Goal: Find specific page/section: Find specific page/section

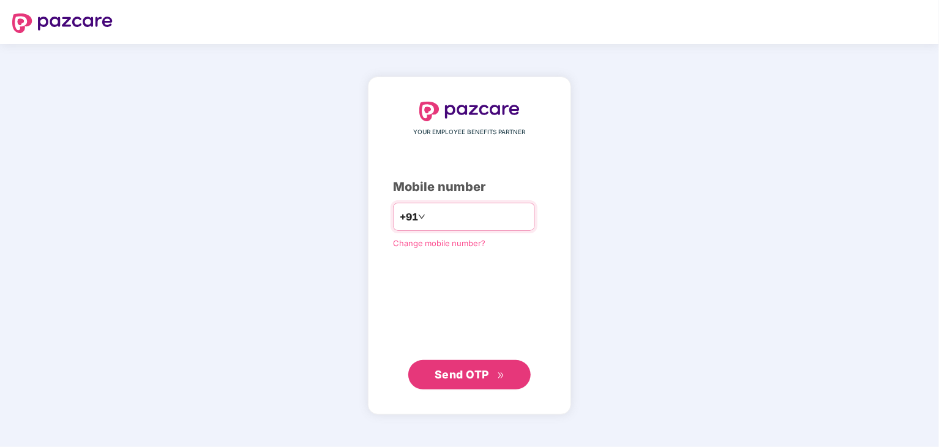
click at [458, 215] on input "number" at bounding box center [478, 217] width 100 height 20
type input "**********"
click at [468, 375] on span "Send OTP" at bounding box center [462, 373] width 54 height 13
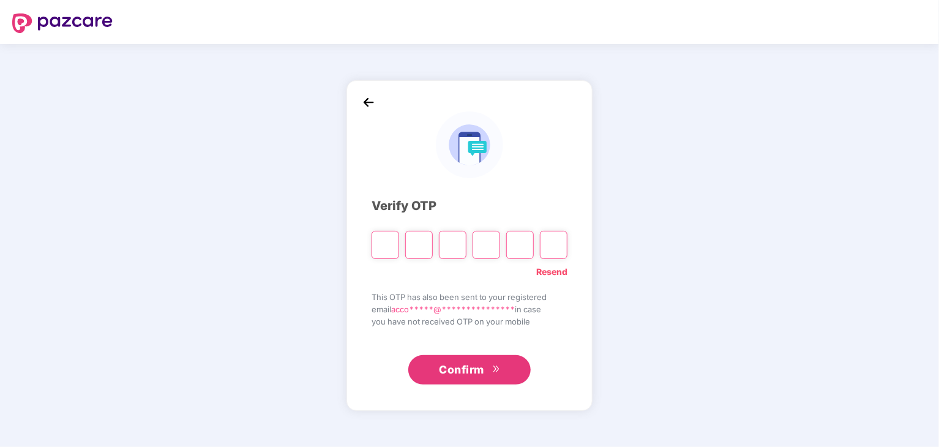
type input "*"
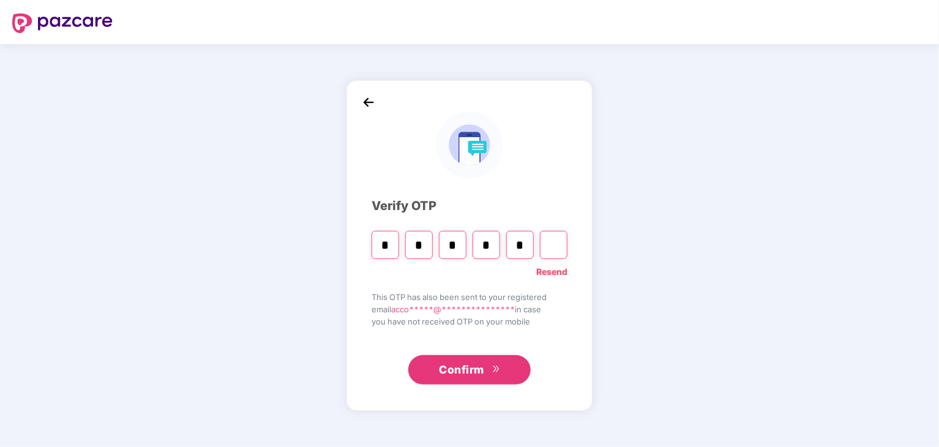
type input "*"
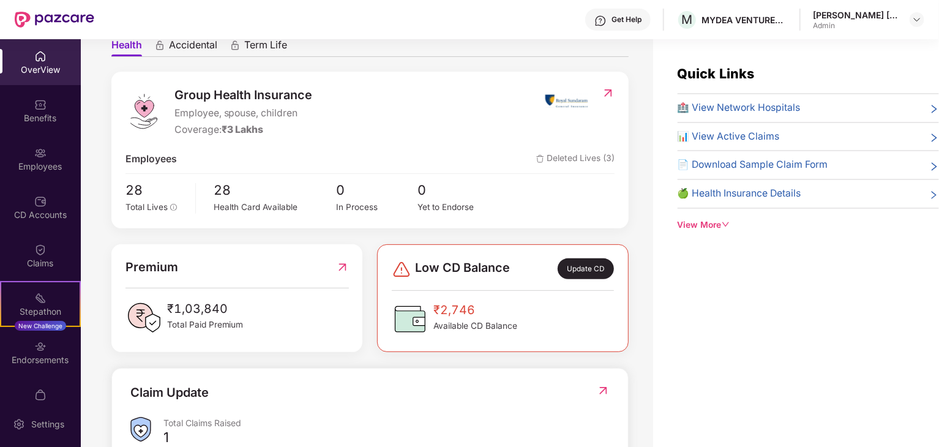
scroll to position [306, 0]
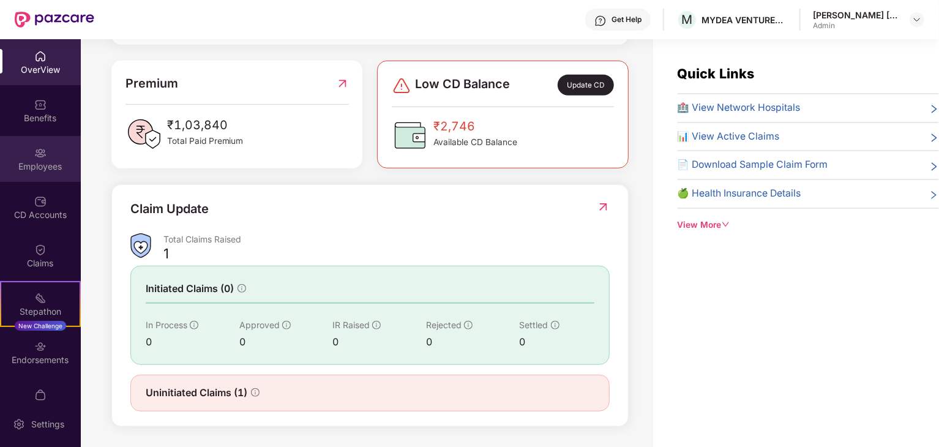
click at [42, 166] on div "Employees" at bounding box center [40, 166] width 81 height 12
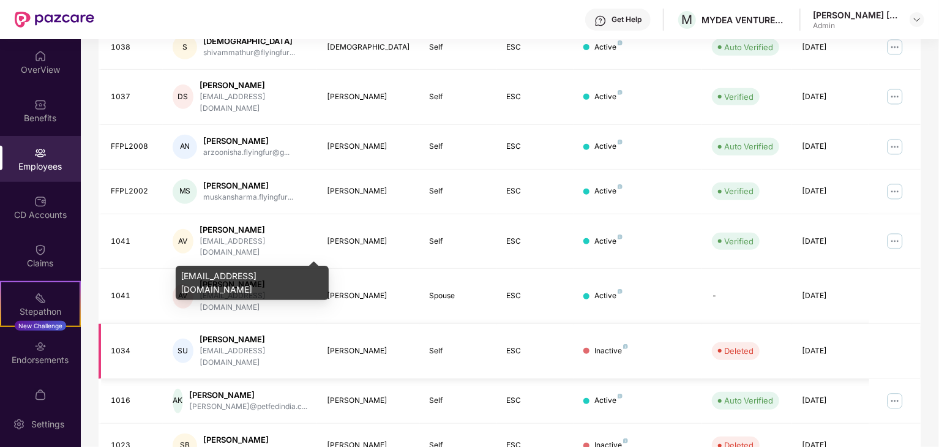
scroll to position [304, 0]
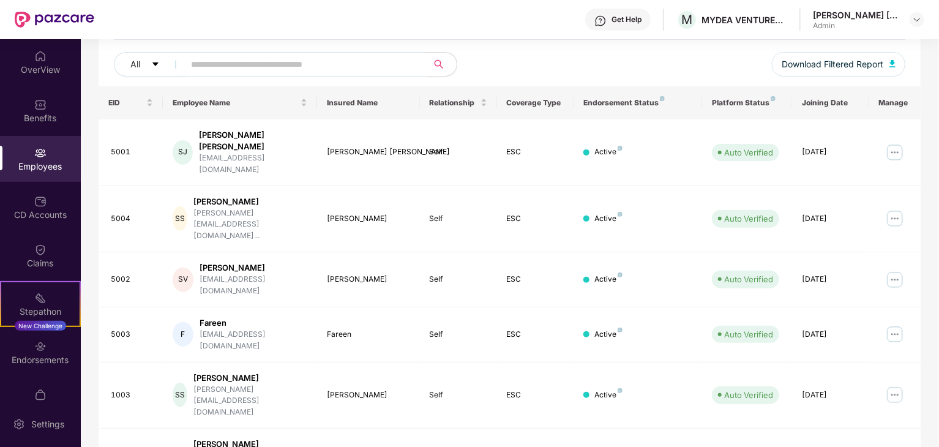
scroll to position [120, 0]
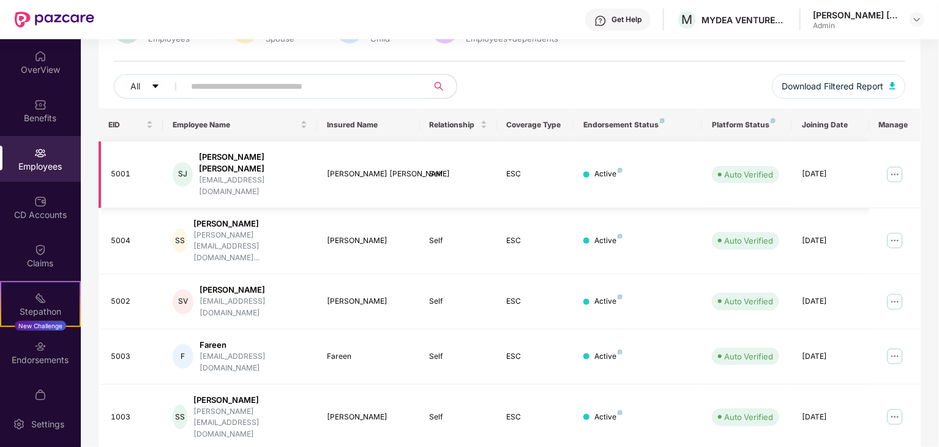
click at [400, 168] on div "Sujit Kumar Jha" at bounding box center [368, 174] width 83 height 12
click at [116, 168] on div "5001" at bounding box center [132, 174] width 42 height 12
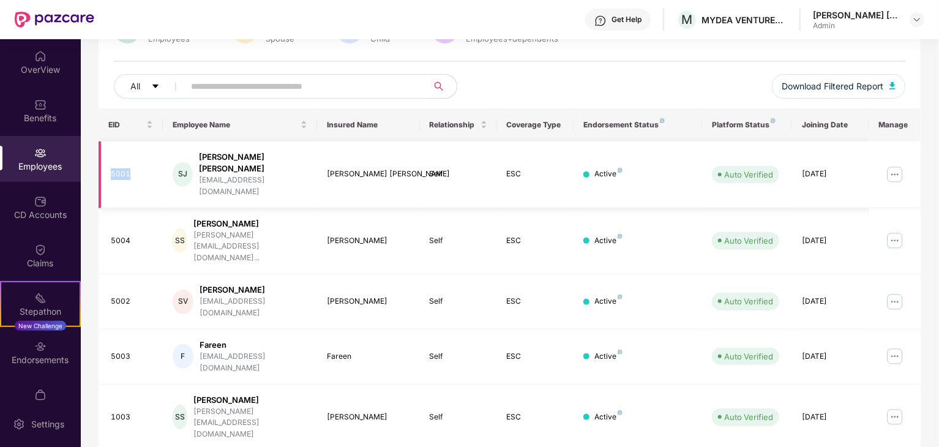
copy div "5001"
drag, startPoint x: 205, startPoint y: 152, endPoint x: 274, endPoint y: 160, distance: 69.6
click at [274, 160] on div "Sujit Kumar Jha" at bounding box center [253, 162] width 108 height 23
copy div "Sujit Kumar Jha"
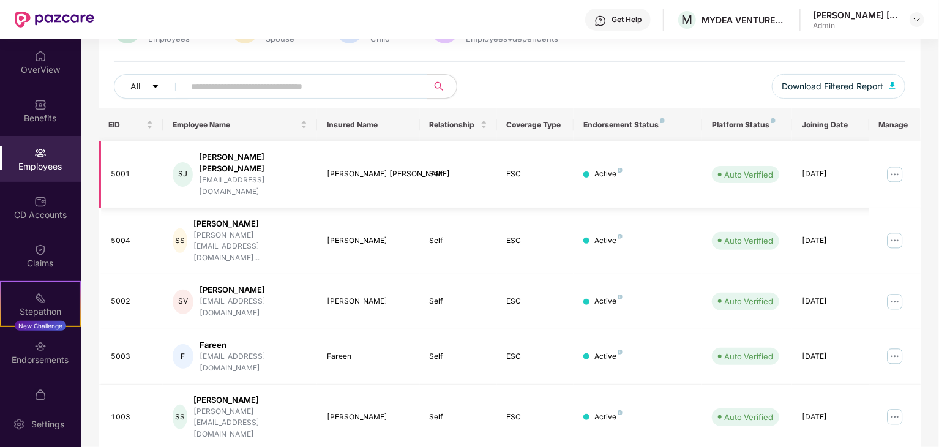
click at [801, 162] on td "09 Apr 2022" at bounding box center [830, 174] width 77 height 67
drag, startPoint x: 801, startPoint y: 162, endPoint x: 829, endPoint y: 162, distance: 28.8
click at [829, 162] on td "09 Apr 2022" at bounding box center [830, 174] width 77 height 67
copy div "09 Apr 2022"
